Goal: Task Accomplishment & Management: Use online tool/utility

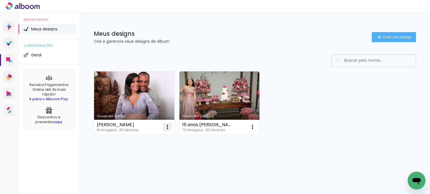
click at [165, 126] on iron-icon at bounding box center [167, 127] width 7 height 7
click at [139, 106] on link "Criado em [DATE]" at bounding box center [134, 103] width 80 height 63
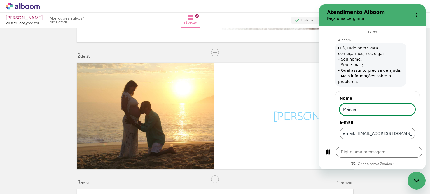
scroll to position [17, 0]
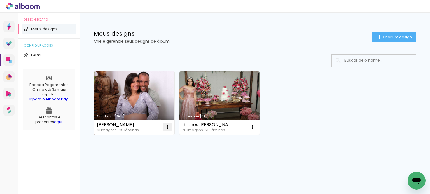
click at [168, 125] on iron-icon at bounding box center [167, 127] width 7 height 7
click at [141, 138] on paper-item "Abrir" at bounding box center [145, 140] width 56 height 11
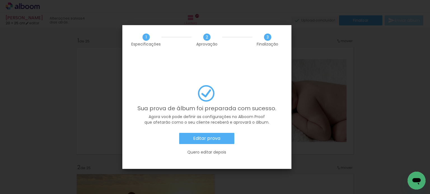
click at [415, 179] on icon "Abrir janela de mensagens" at bounding box center [416, 182] width 8 height 7
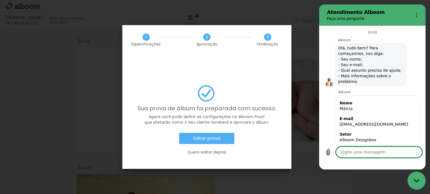
scroll to position [90, 0]
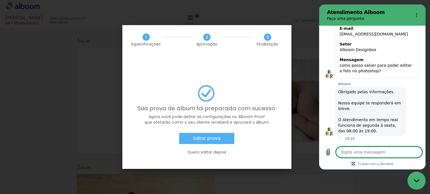
click at [314, 44] on iron-overlay-backdrop at bounding box center [215, 97] width 430 height 194
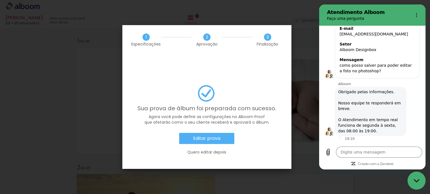
click at [417, 180] on icon "Fechar janela de mensagens" at bounding box center [417, 181] width 6 height 4
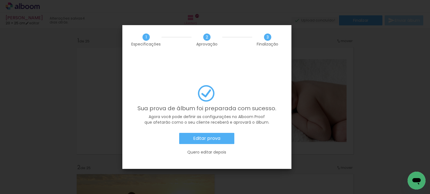
type textarea "x"
click at [379, 70] on iron-overlay-backdrop at bounding box center [215, 97] width 430 height 194
click at [0, 0] on slot "Quero editar depois" at bounding box center [0, 0] width 0 height 0
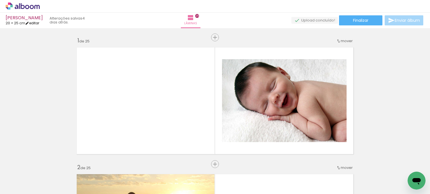
scroll to position [90, 0]
click at [34, 22] on link "editar" at bounding box center [32, 23] width 14 height 5
type input "20"
type input "50"
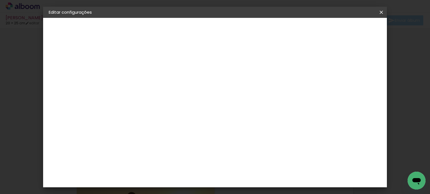
scroll to position [52, 0]
click at [382, 12] on iron-icon at bounding box center [381, 13] width 7 height 6
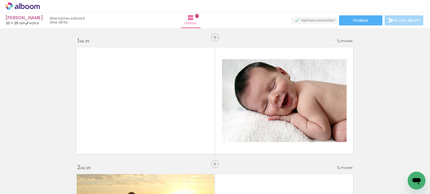
click at [306, 20] on quentale-upload-monitor at bounding box center [314, 20] width 46 height 7
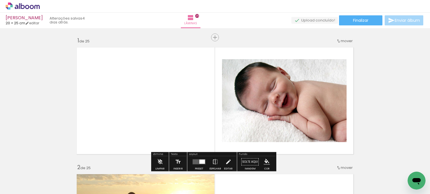
scroll to position [90, 0]
click at [194, 18] on iron-icon at bounding box center [190, 17] width 7 height 7
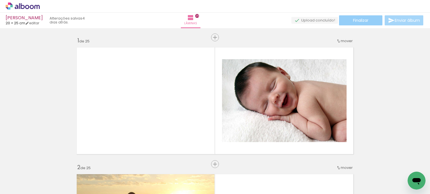
click at [345, 18] on paper-button "Finalizar" at bounding box center [360, 20] width 43 height 10
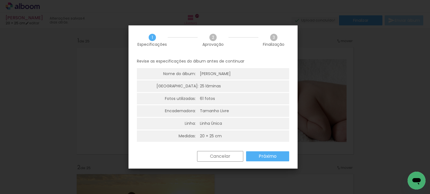
click at [0, 0] on slot "Próximo" at bounding box center [0, 0] width 0 height 0
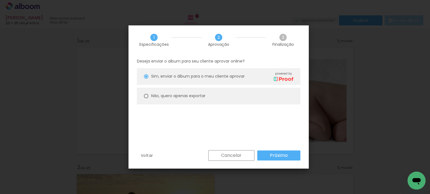
click at [262, 156] on paper-button "Próximo" at bounding box center [278, 156] width 43 height 10
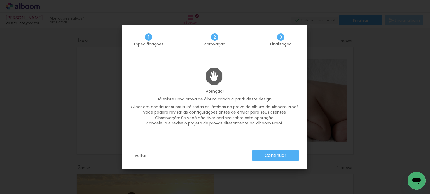
click at [262, 156] on paper-button "Continuar" at bounding box center [275, 156] width 47 height 10
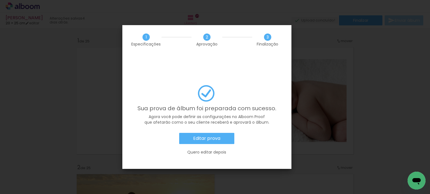
scroll to position [90, 0]
click at [0, 0] on slot "Editar prova" at bounding box center [0, 0] width 0 height 0
